Goal: Navigation & Orientation: Understand site structure

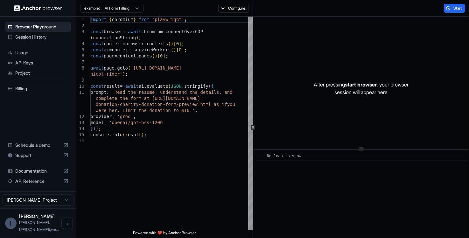
click at [38, 39] on span "Session History" at bounding box center [41, 37] width 53 height 6
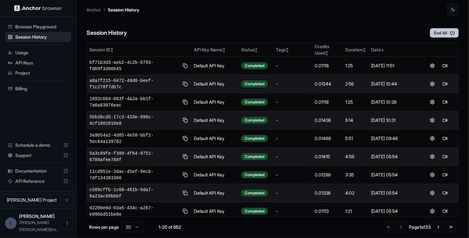
click at [445, 32] on button "End All" at bounding box center [444, 33] width 29 height 10
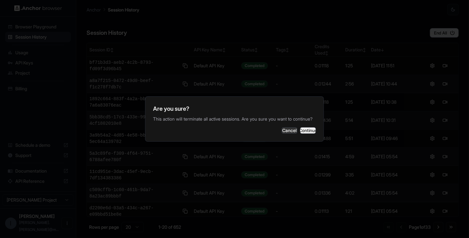
click at [300, 132] on button "Continue" at bounding box center [308, 130] width 16 height 6
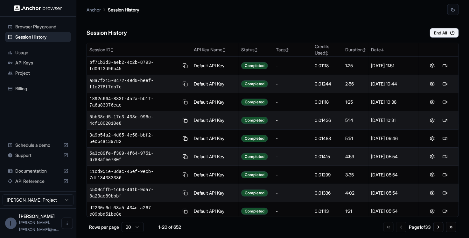
click at [20, 90] on span "Billing" at bounding box center [41, 88] width 53 height 6
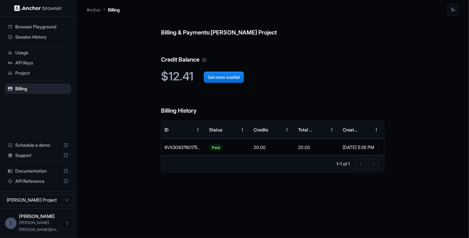
click at [44, 27] on span "Browser Playground" at bounding box center [41, 27] width 53 height 6
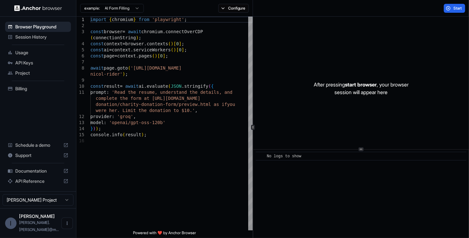
click at [127, 8] on html "Browser Playground Session History Usage API Keys Project Billing Schedule a de…" at bounding box center [234, 119] width 469 height 238
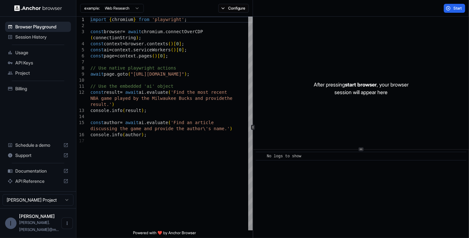
click at [109, 4] on html "Browser Playground Session History Usage API Keys Project Billing Schedule a de…" at bounding box center [234, 119] width 469 height 238
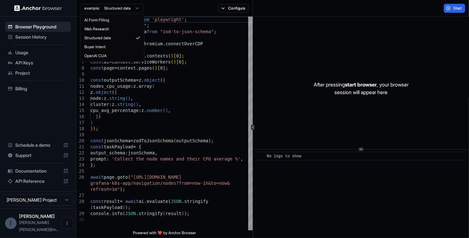
click at [117, 6] on html "Browser Playground Session History Usage API Keys Project Billing Schedule a de…" at bounding box center [234, 119] width 469 height 238
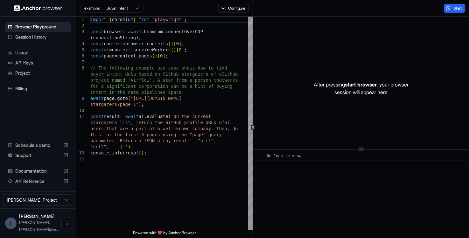
click at [125, 8] on html "Browser Playground Session History Usage API Keys Project Billing Schedule a de…" at bounding box center [234, 119] width 469 height 238
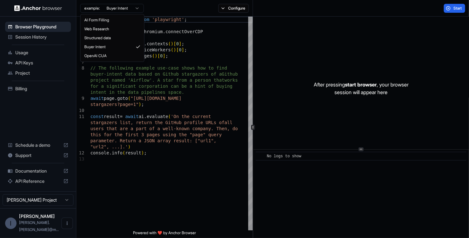
type textarea "**********"
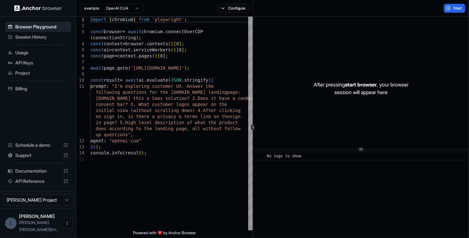
click at [39, 37] on span "Session History" at bounding box center [41, 37] width 53 height 6
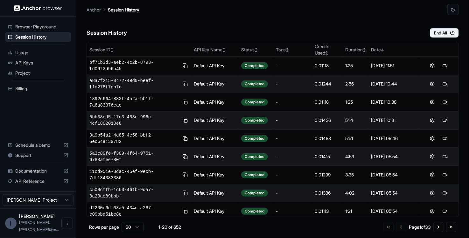
click at [25, 49] on span "Usage" at bounding box center [41, 52] width 53 height 6
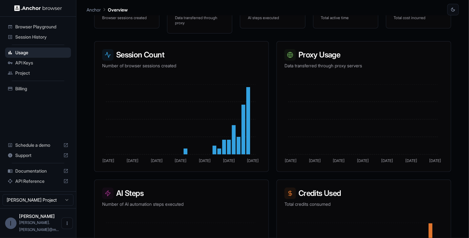
scroll to position [155, 0]
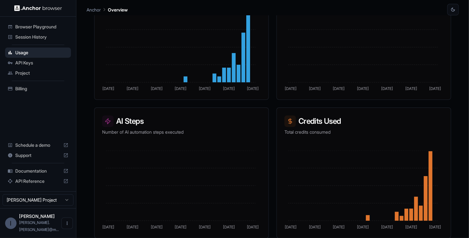
click at [27, 66] on span "API Keys" at bounding box center [41, 63] width 53 height 6
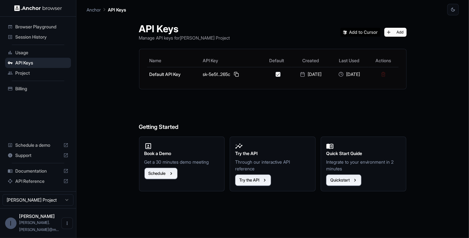
click at [30, 72] on span "Project" at bounding box center [41, 73] width 53 height 6
